Goal: Task Accomplishment & Management: Manage account settings

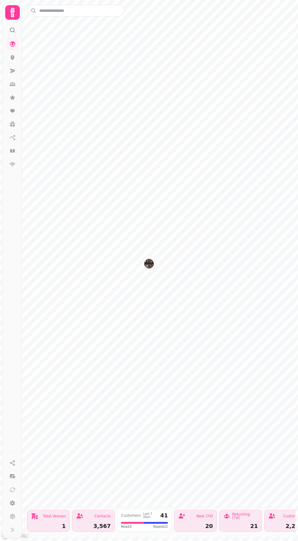
click at [5, 153] on nav at bounding box center [13, 104] width 16 height 132
click at [12, 151] on icon at bounding box center [12, 151] width 6 height 6
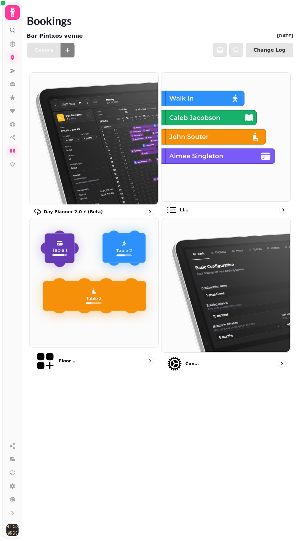
click at [225, 142] on img at bounding box center [225, 136] width 129 height 129
